Goal: Information Seeking & Learning: Learn about a topic

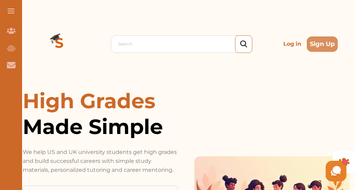
click at [294, 44] on p "Log in" at bounding box center [291, 44] width 23 height 14
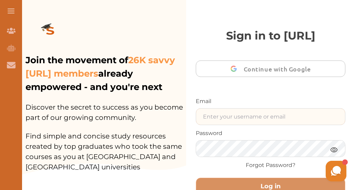
type input "gomanitanya@gmail.com"
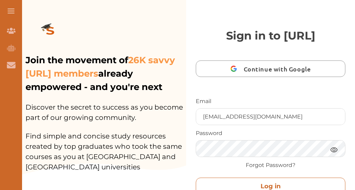
click at [267, 187] on button "Log in" at bounding box center [270, 187] width 149 height 18
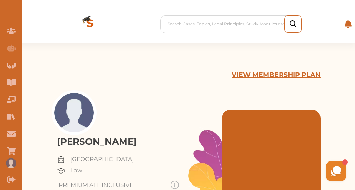
click at [14, 9] on span at bounding box center [11, 9] width 7 height 1
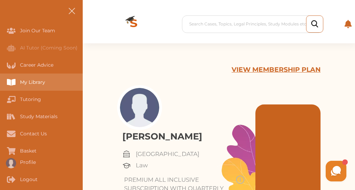
click at [35, 87] on div "My Library" at bounding box center [41, 82] width 83 height 17
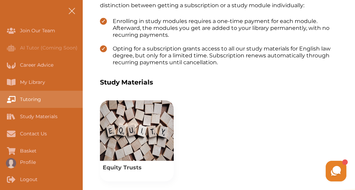
scroll to position [220, 0]
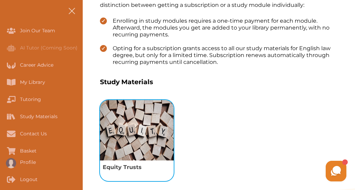
click at [136, 130] on img "View study module: Equity Trusts" at bounding box center [137, 130] width 74 height 61
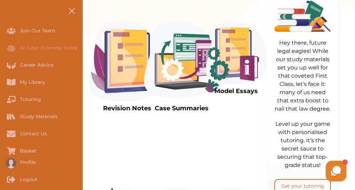
click at [123, 76] on img at bounding box center [126, 61] width 77 height 80
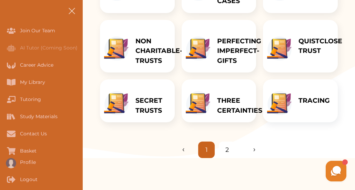
click at [228, 101] on p "THREE CERTAINTIES" at bounding box center [239, 106] width 45 height 20
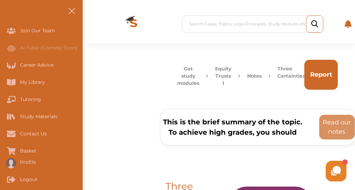
click at [311, 83] on button "Report" at bounding box center [320, 75] width 33 height 30
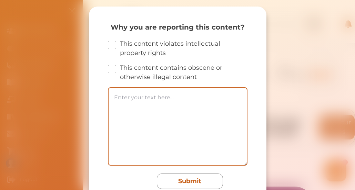
click at [63, 47] on div "Why you are reporting this content? This content violates intellectual property…" at bounding box center [177, 95] width 355 height 190
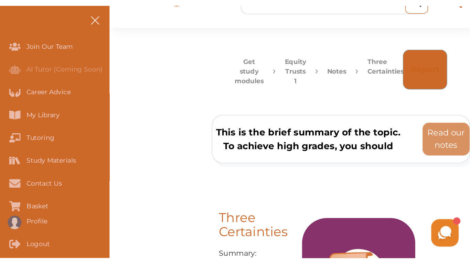
scroll to position [28, 0]
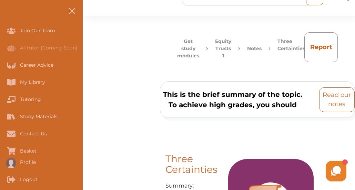
click at [334, 106] on p "Read our notes" at bounding box center [336, 100] width 29 height 19
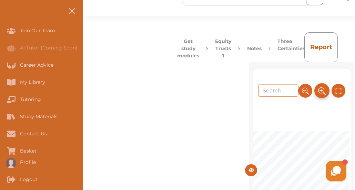
click at [318, 90] on icon at bounding box center [322, 90] width 8 height 11
click at [335, 93] on icon at bounding box center [338, 90] width 8 height 11
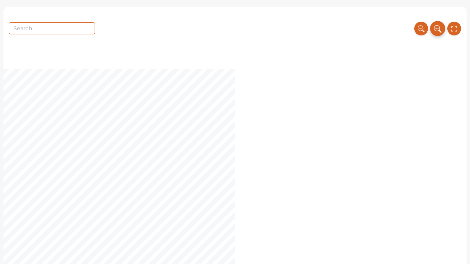
click at [354, 33] on icon at bounding box center [438, 28] width 8 height 11
click at [354, 21] on button at bounding box center [437, 28] width 15 height 15
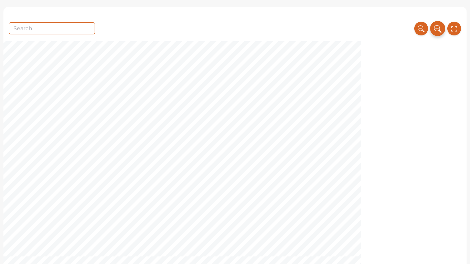
click at [354, 21] on button at bounding box center [437, 28] width 15 height 15
